Goal: Task Accomplishment & Management: Manage account settings

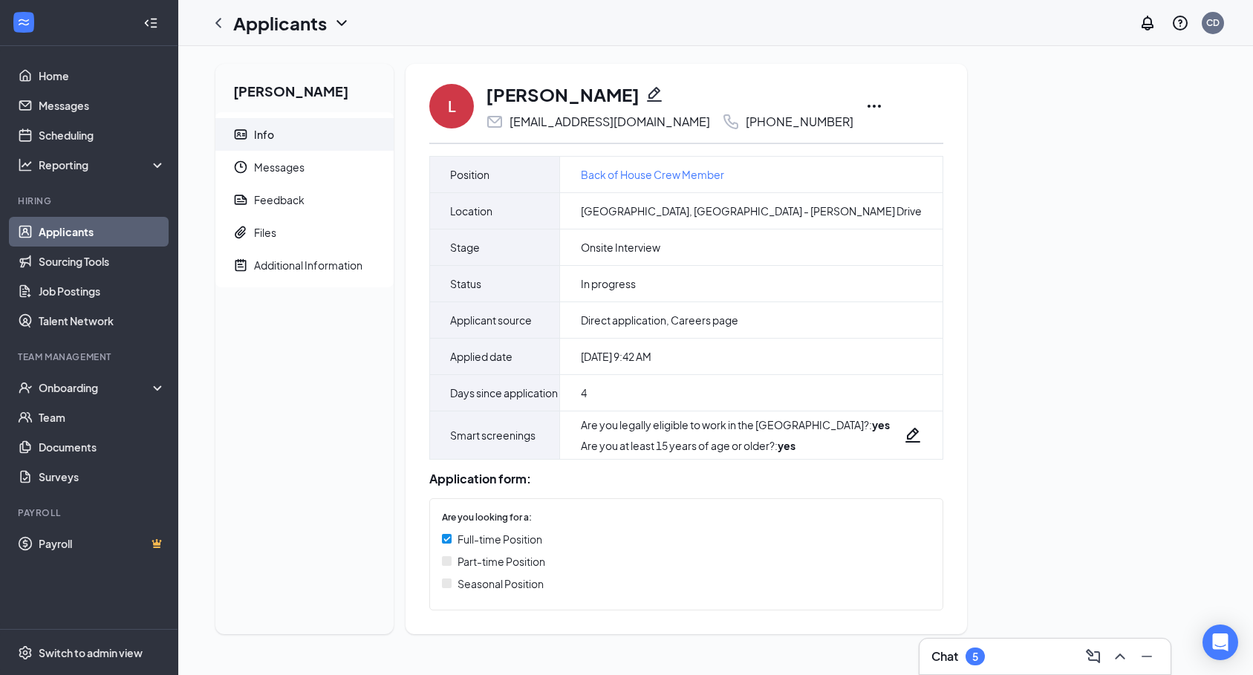
click at [223, 19] on icon "ChevronLeft" at bounding box center [218, 23] width 18 height 18
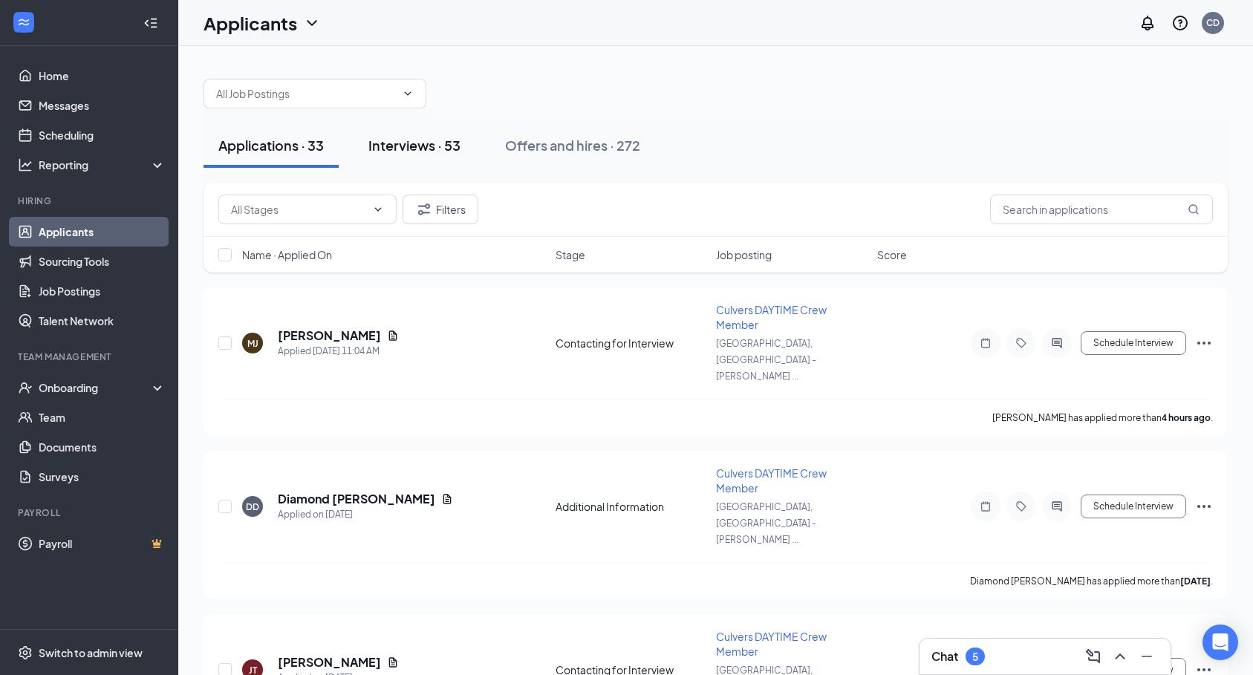
drag, startPoint x: 413, startPoint y: 171, endPoint x: 413, endPoint y: 162, distance: 8.9
click at [413, 162] on div "Applications · 33 Interviews · 53 Offers and hires · 272" at bounding box center [715, 145] width 1024 height 74
click at [426, 138] on button "Interviews · 53" at bounding box center [414, 145] width 122 height 45
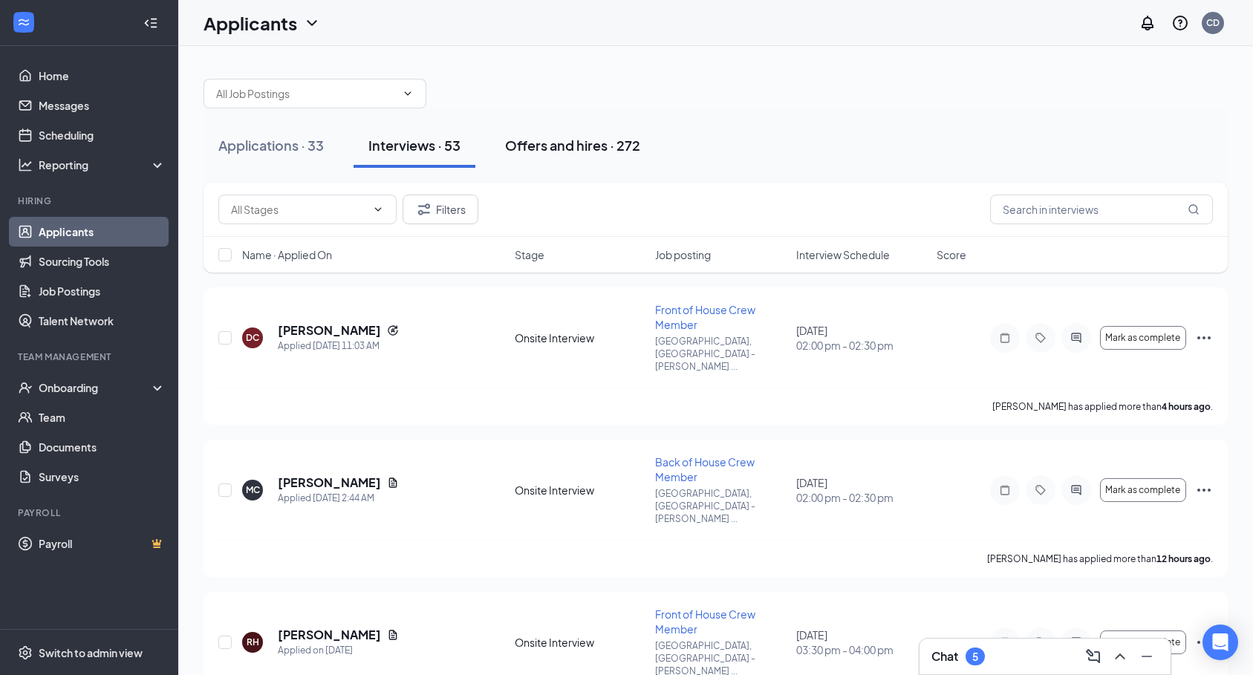
click at [616, 132] on button "Offers and hires · 272" at bounding box center [572, 145] width 165 height 45
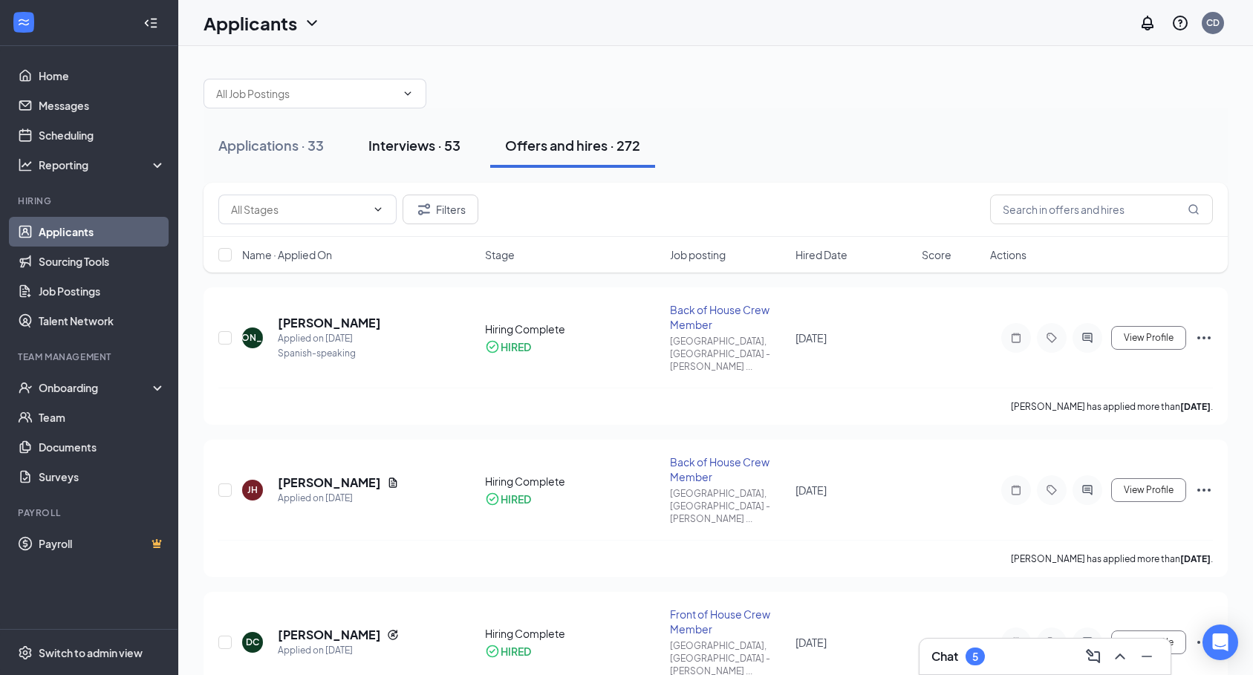
click at [373, 146] on div "Interviews · 53" at bounding box center [414, 145] width 92 height 19
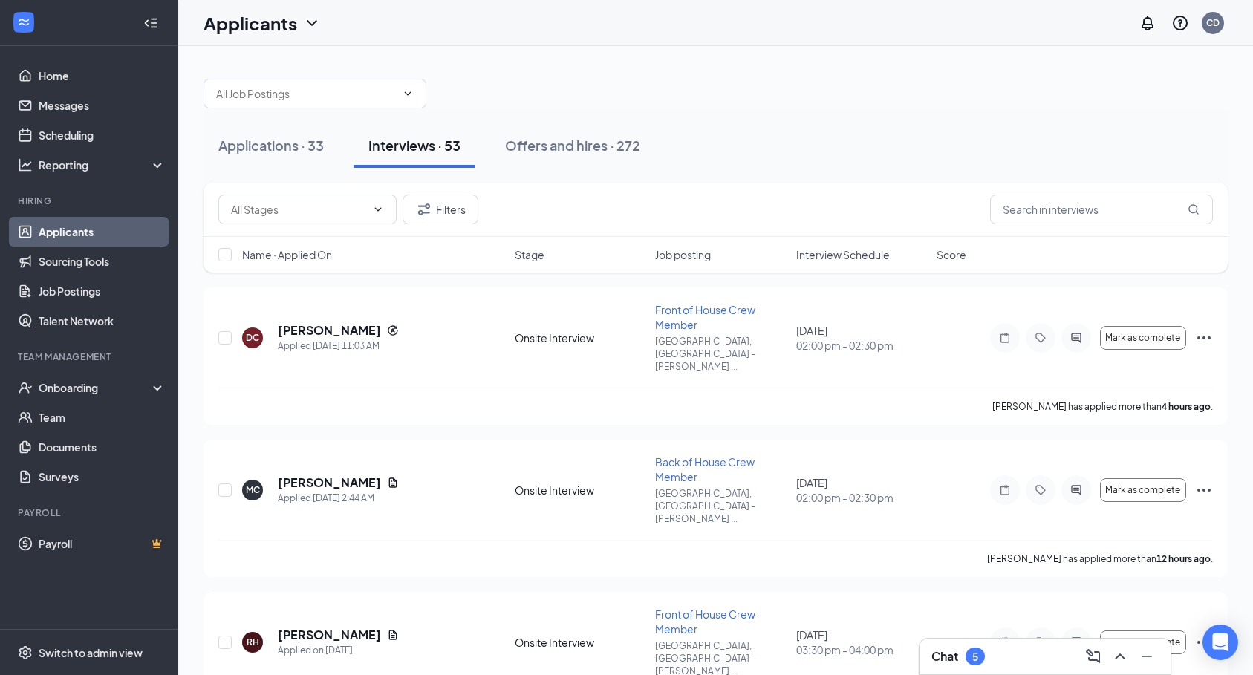
drag, startPoint x: 298, startPoint y: 143, endPoint x: 354, endPoint y: 146, distance: 55.8
click at [299, 143] on div "Applications · 33" at bounding box center [270, 145] width 105 height 19
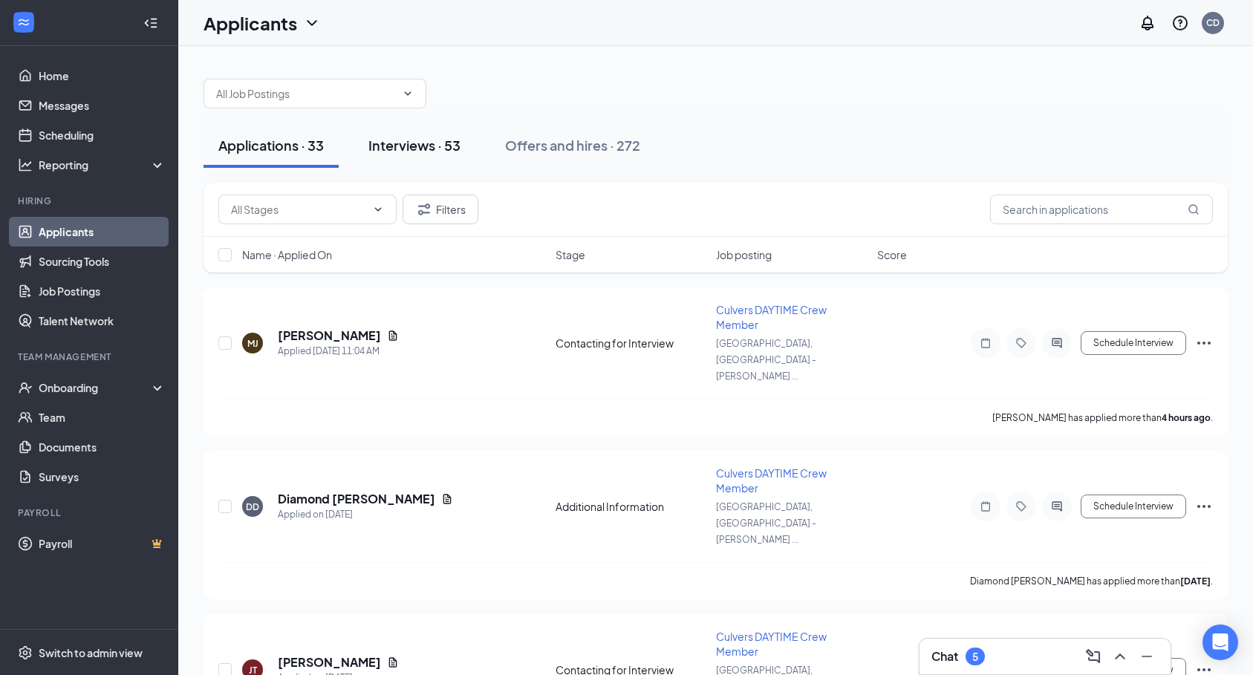
click at [414, 151] on div "Interviews · 53" at bounding box center [414, 145] width 92 height 19
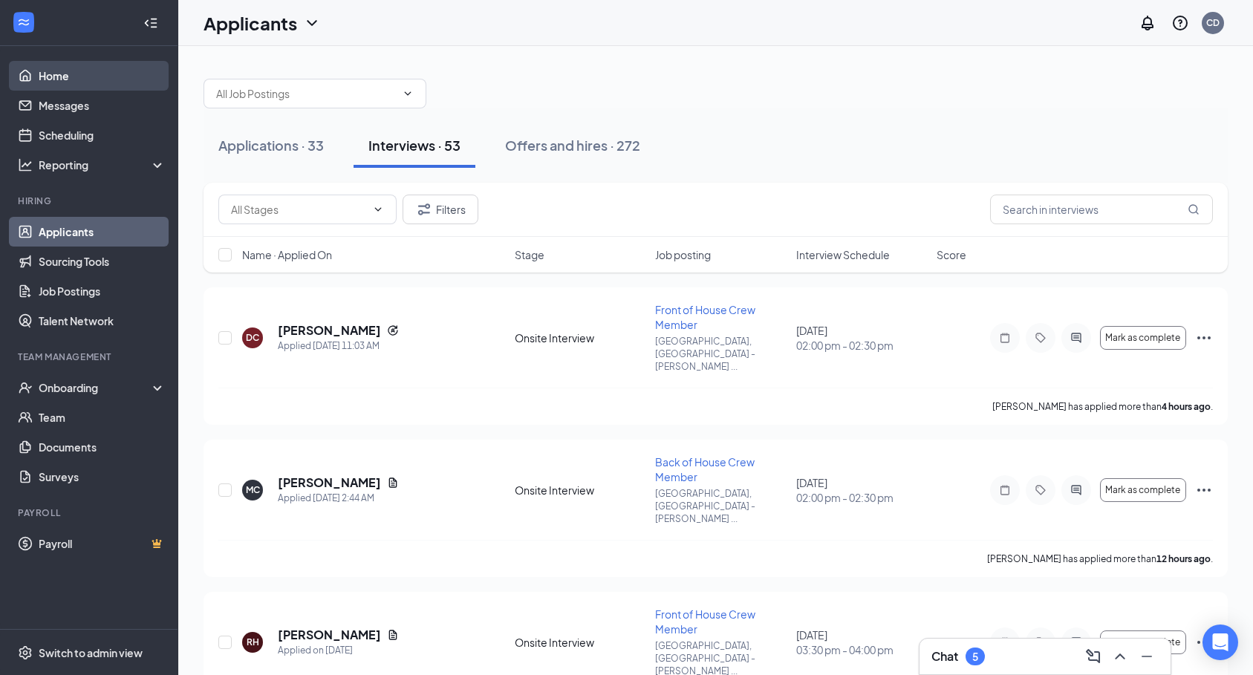
click at [68, 61] on link "Home" at bounding box center [102, 76] width 127 height 30
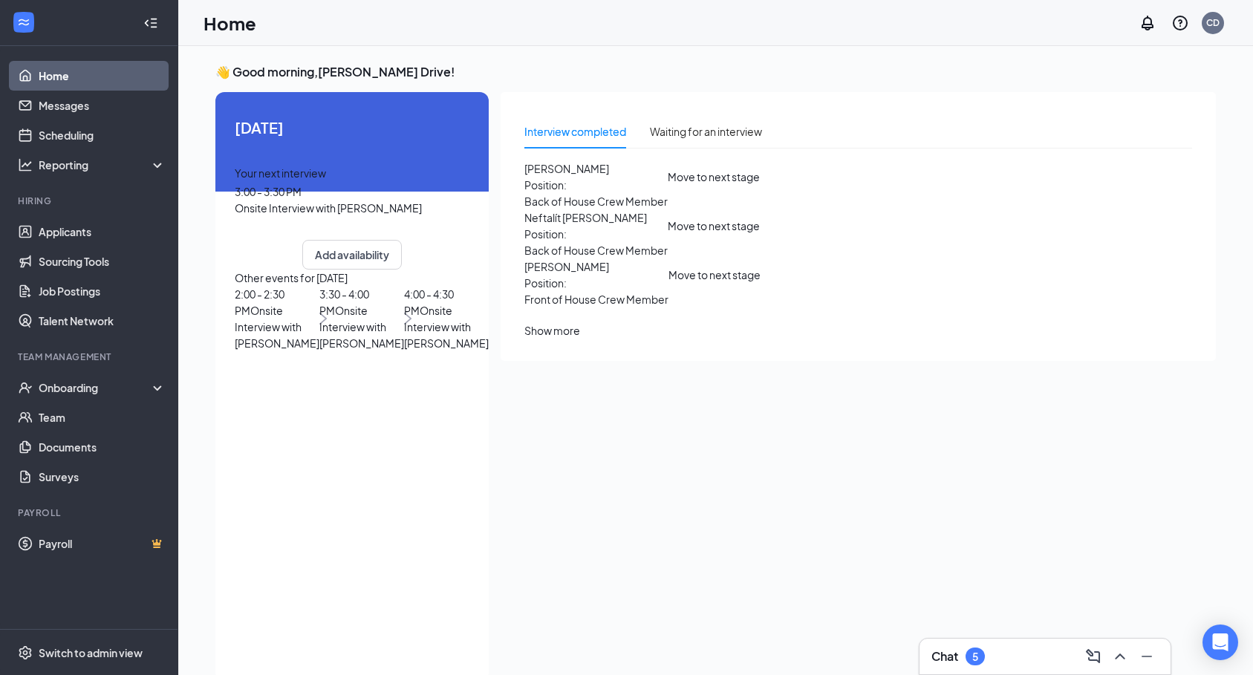
click at [402, 350] on span "Onsite Interview with Rayana Haynes" at bounding box center [361, 327] width 85 height 46
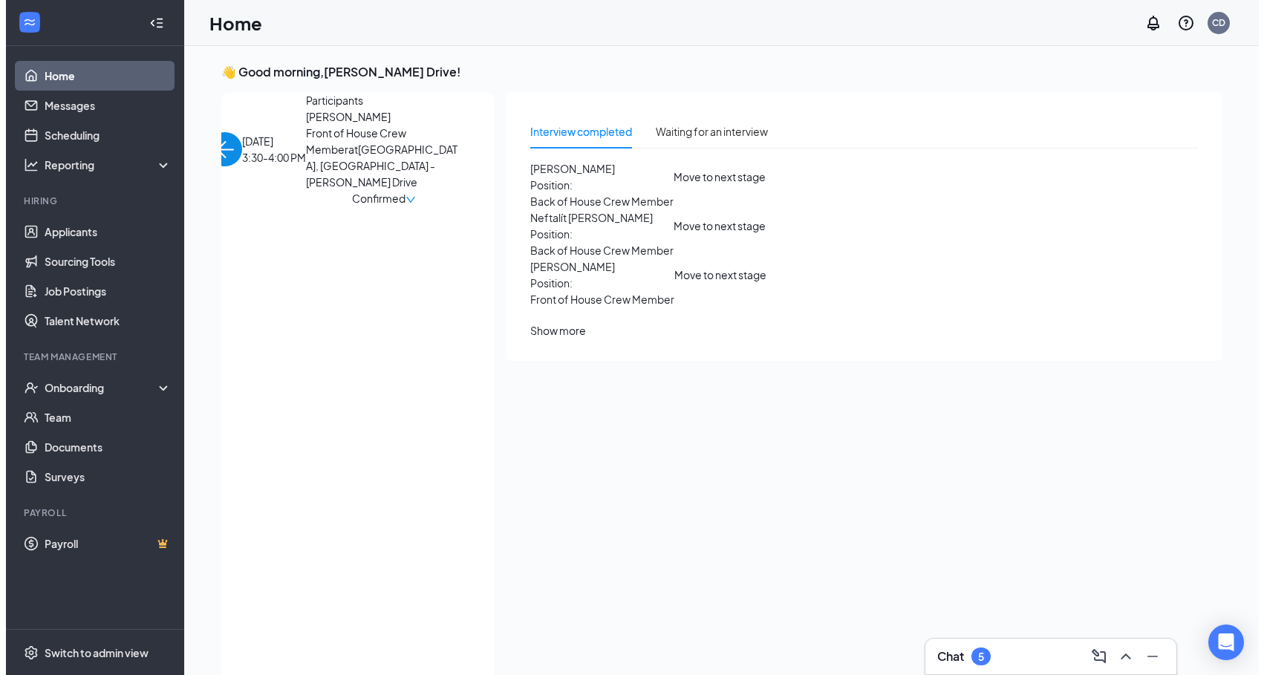
scroll to position [6, 0]
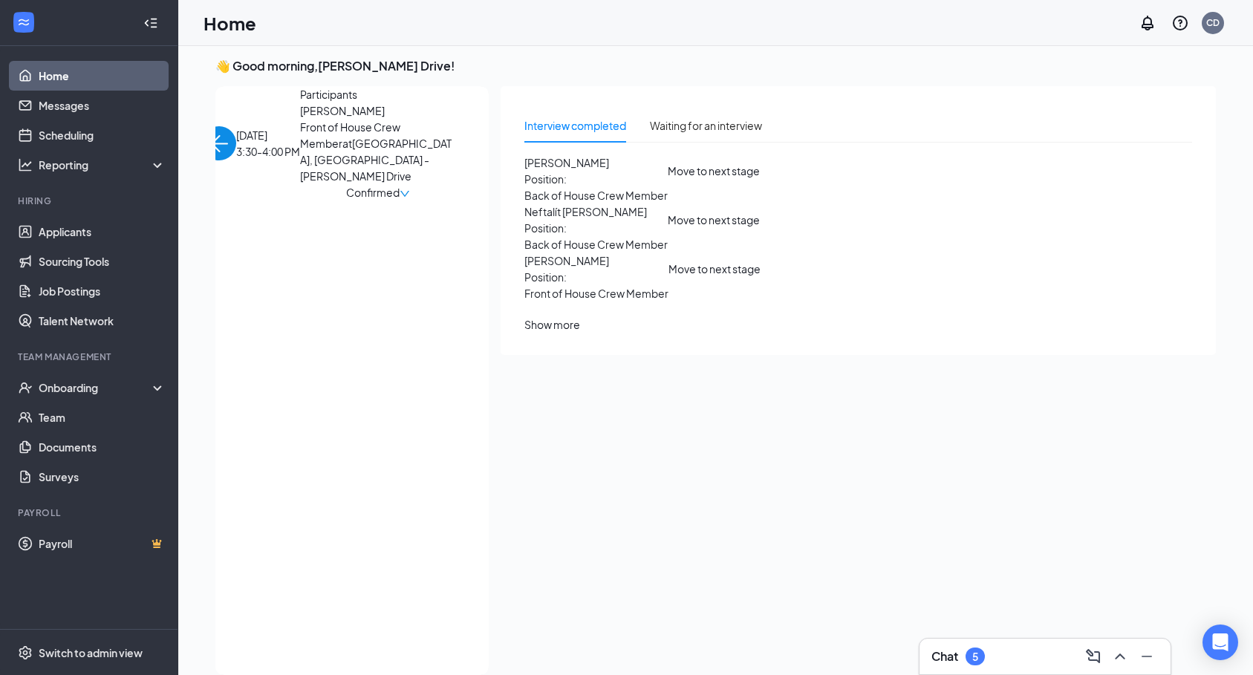
click at [236, 132] on img "back-button" at bounding box center [219, 143] width 34 height 34
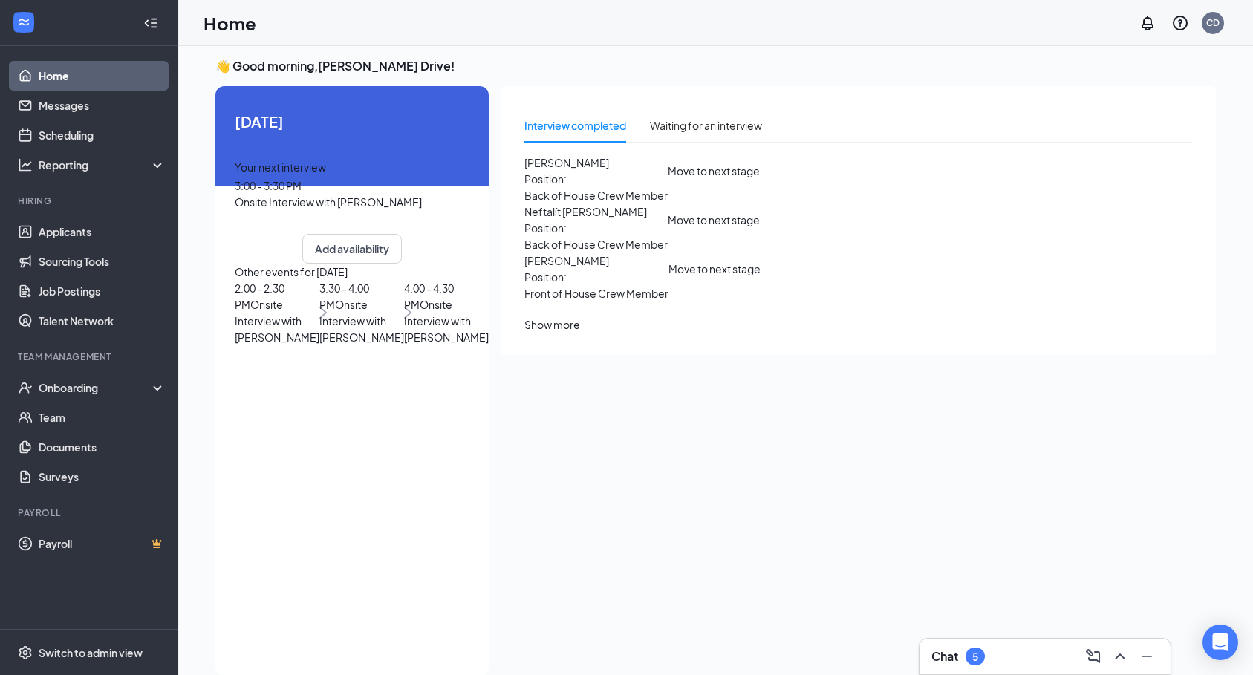
click at [402, 194] on div "3:00 - 3:30 PM" at bounding box center [352, 185] width 235 height 16
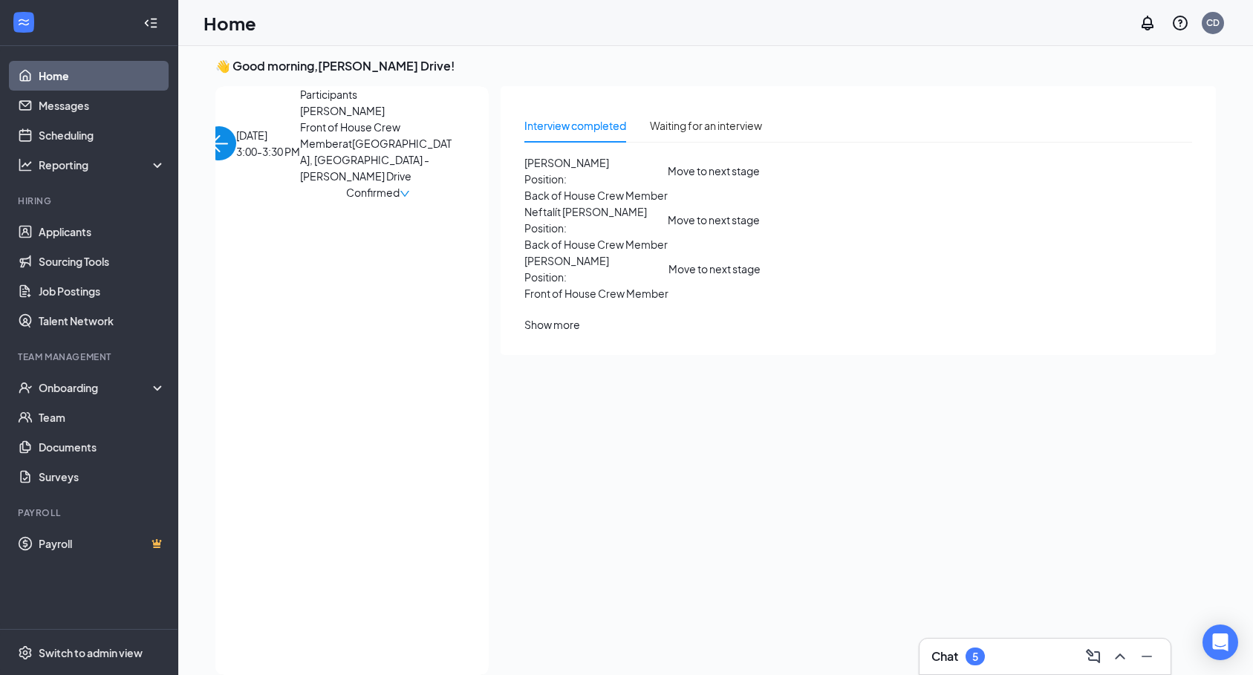
click at [300, 119] on span "[PERSON_NAME]" at bounding box center [378, 110] width 156 height 16
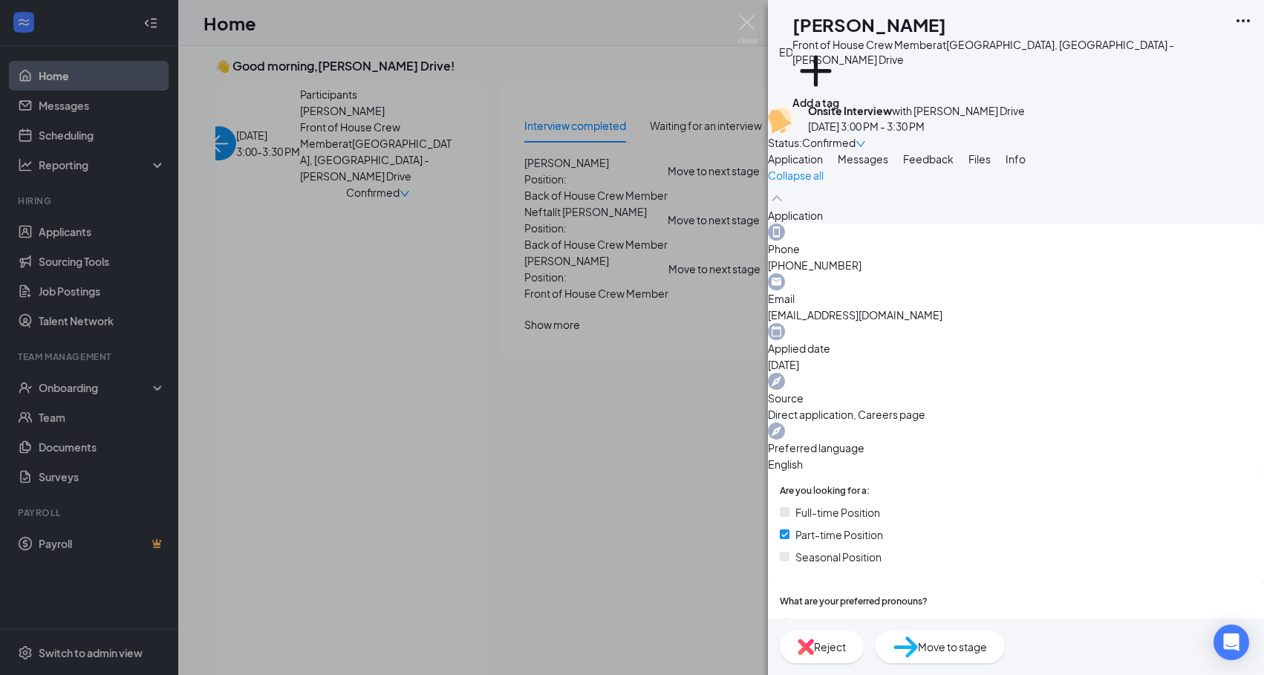
click at [1248, 19] on icon "Ellipses" at bounding box center [1242, 20] width 13 height 3
click at [1172, 62] on link "View full application" at bounding box center [1163, 55] width 160 height 15
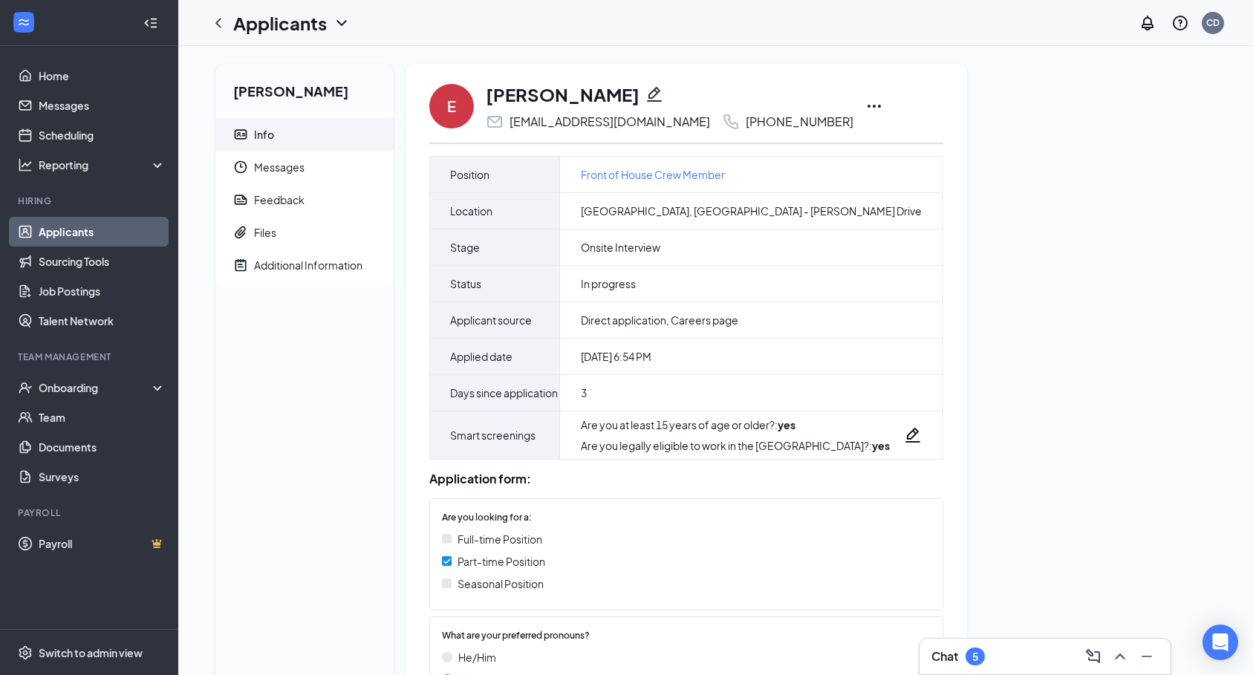
click at [865, 104] on icon "Ellipses" at bounding box center [874, 106] width 18 height 18
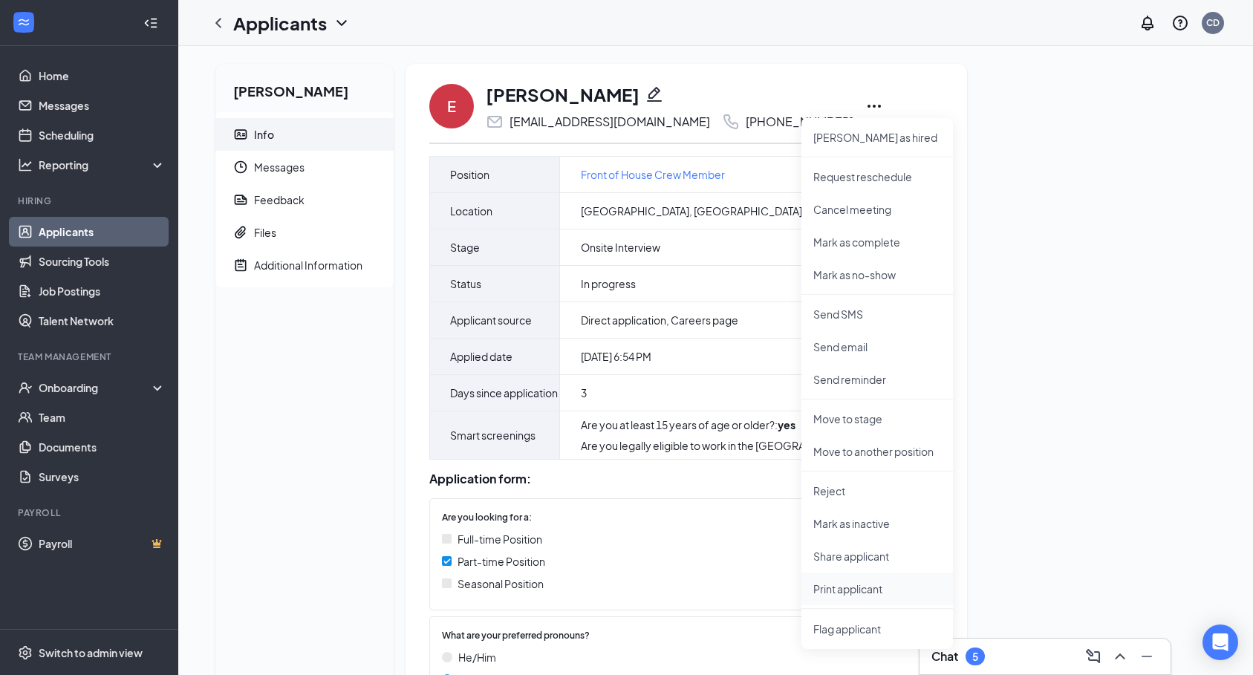
click at [872, 593] on p "Print applicant" at bounding box center [877, 588] width 128 height 15
